Goal: Task Accomplishment & Management: Manage account settings

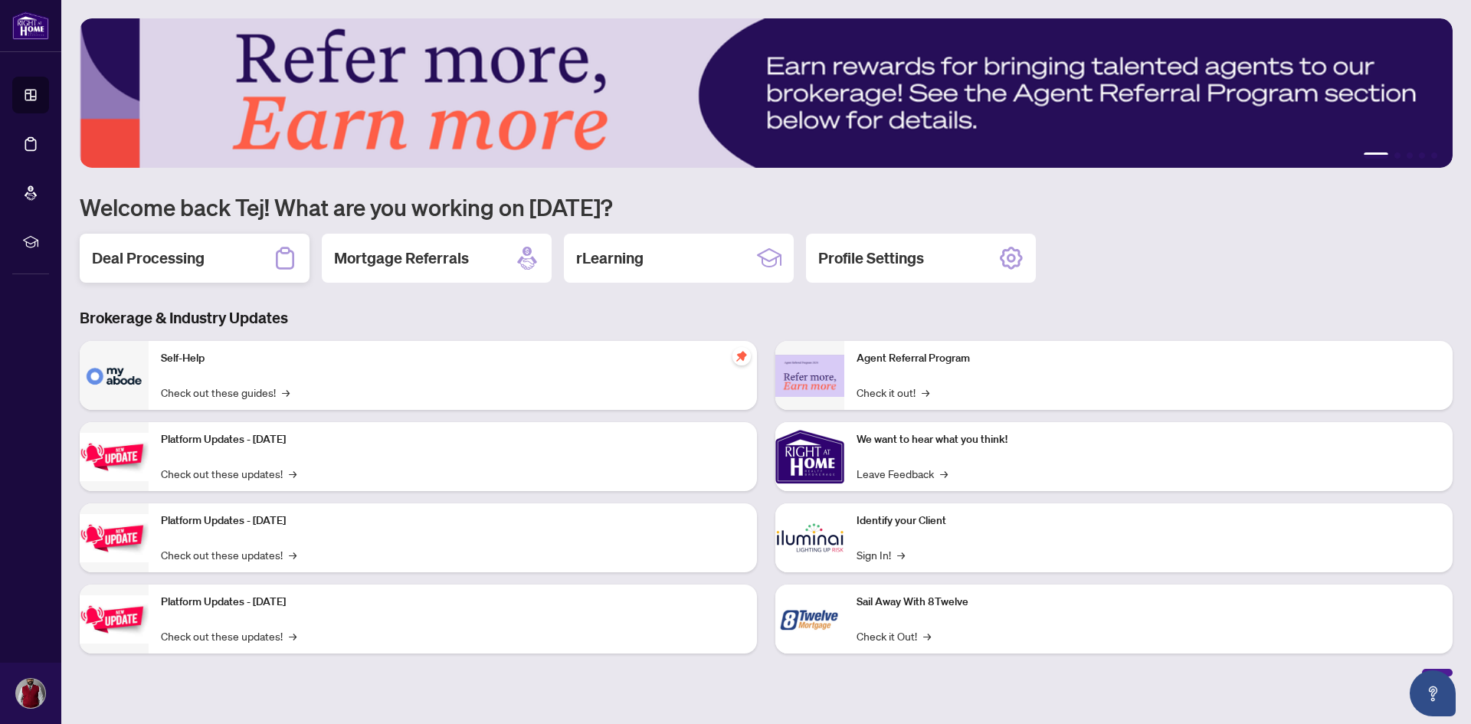
click at [137, 257] on h2 "Deal Processing" at bounding box center [148, 258] width 113 height 21
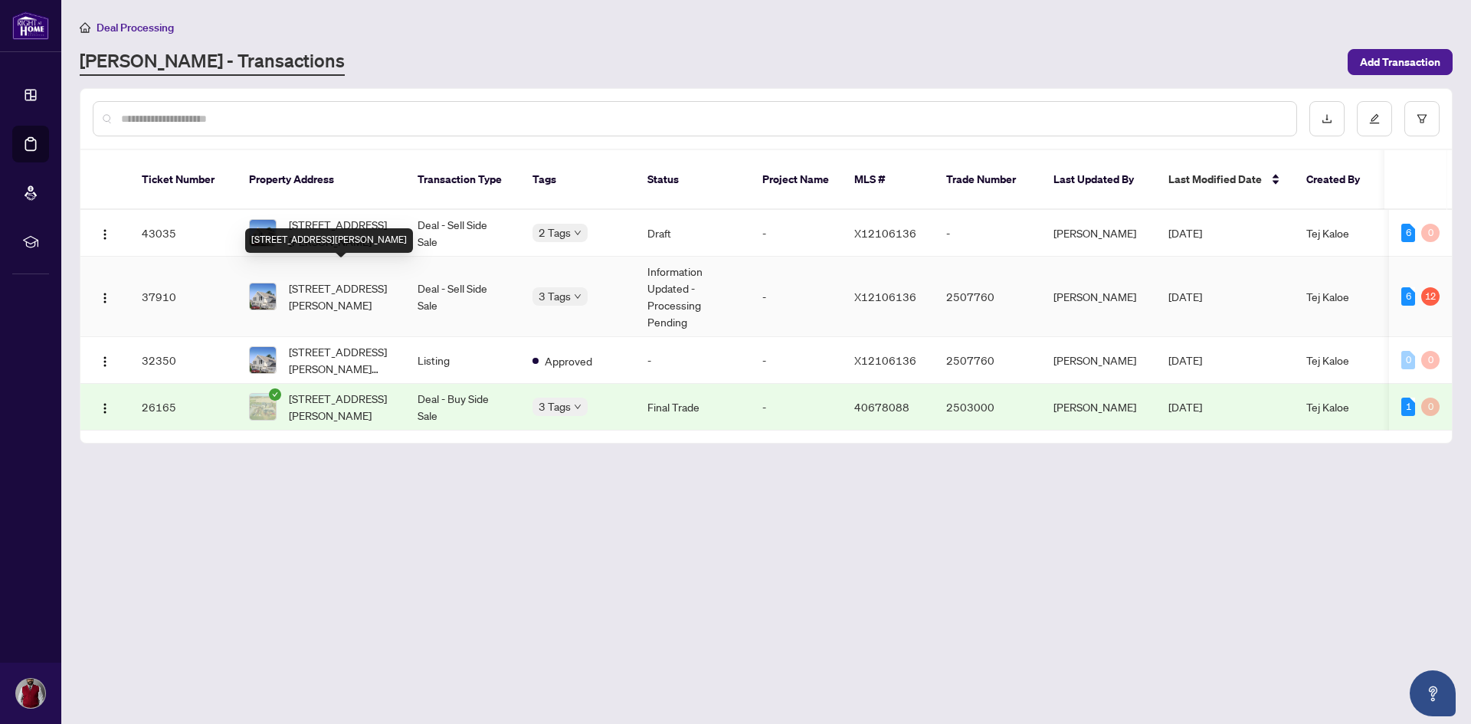
click at [326, 280] on span "[STREET_ADDRESS][PERSON_NAME]" at bounding box center [341, 297] width 104 height 34
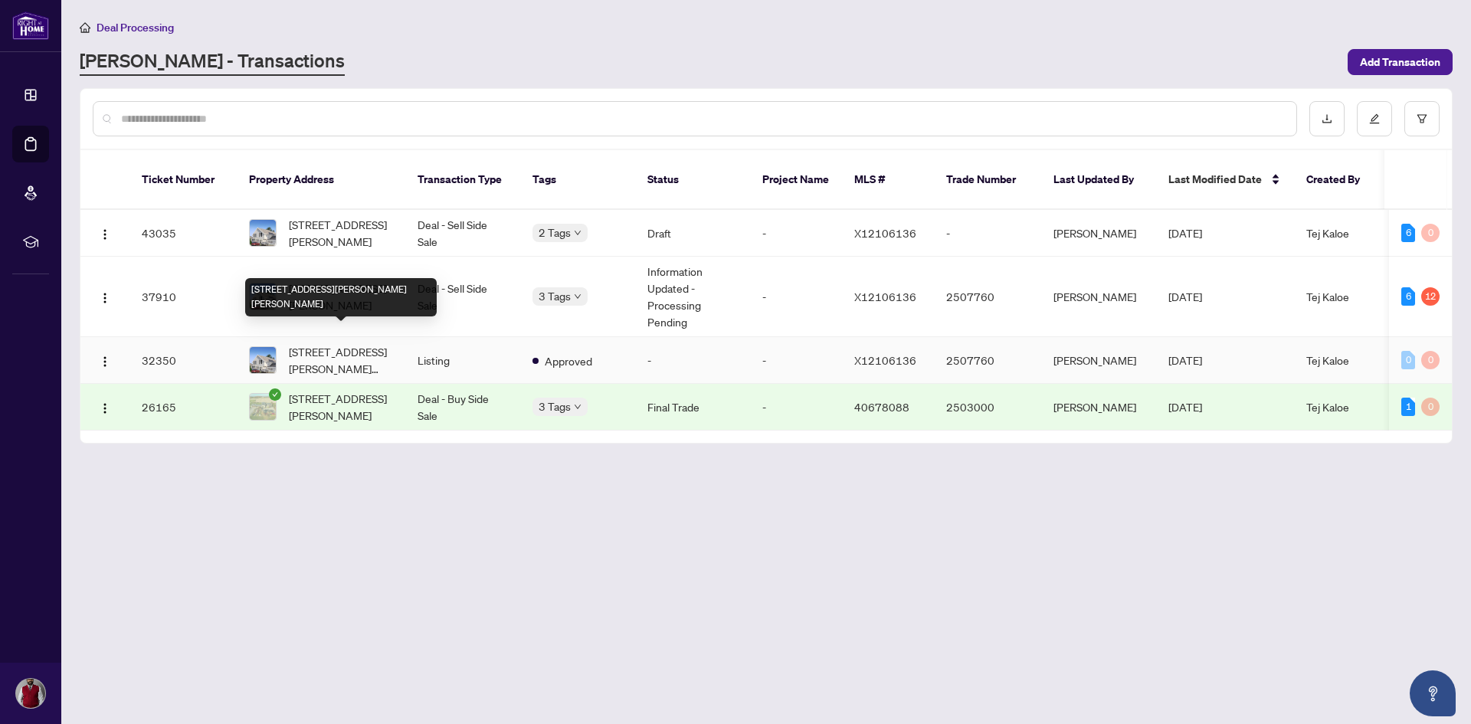
click at [328, 343] on span "[STREET_ADDRESS][PERSON_NAME][PERSON_NAME]" at bounding box center [341, 360] width 104 height 34
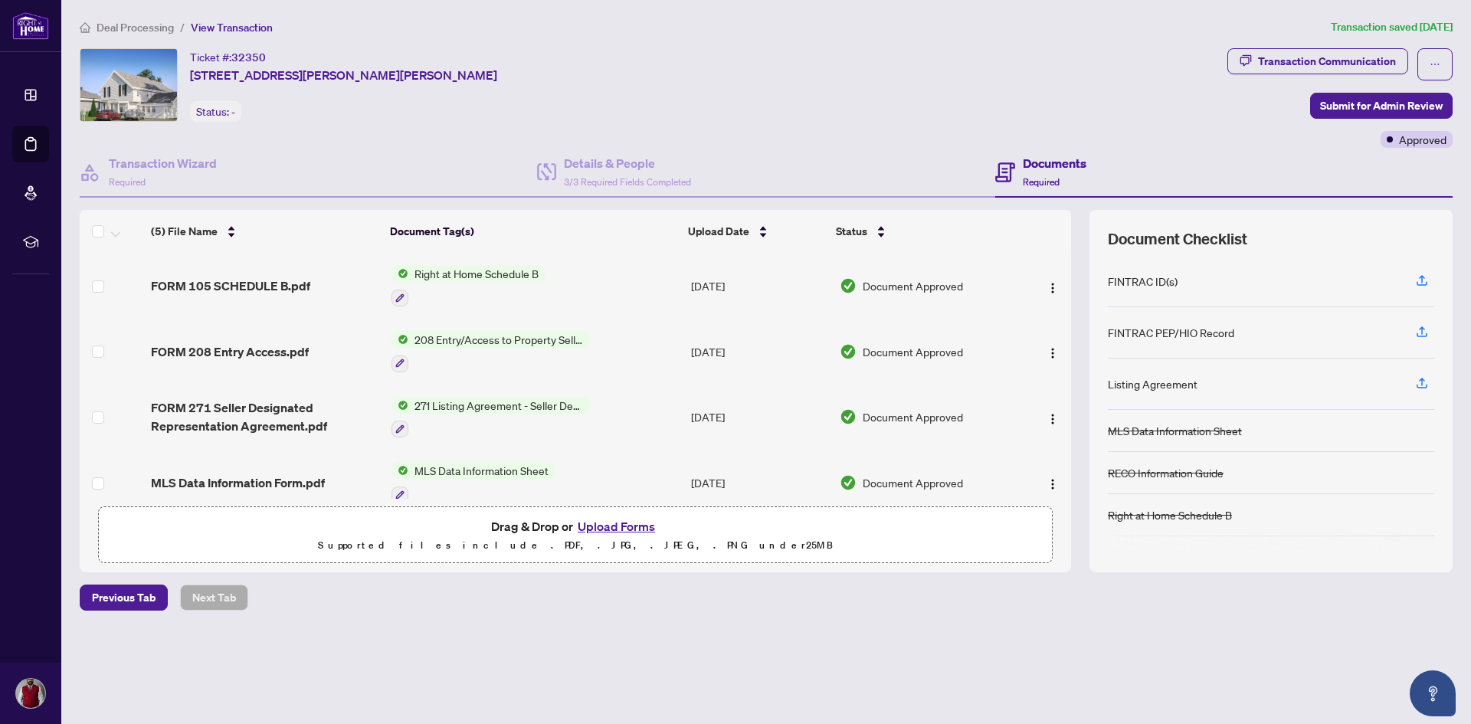
click at [615, 524] on button "Upload Forms" at bounding box center [616, 526] width 87 height 20
click at [598, 528] on button "Upload Forms" at bounding box center [616, 526] width 87 height 20
